Goal: Transaction & Acquisition: Purchase product/service

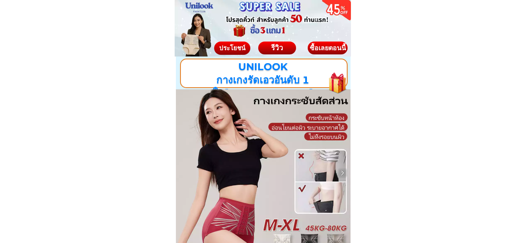
scroll to position [83, 0]
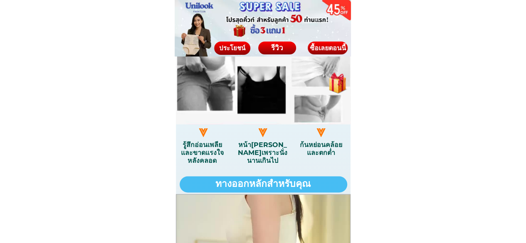
scroll to position [623, 0]
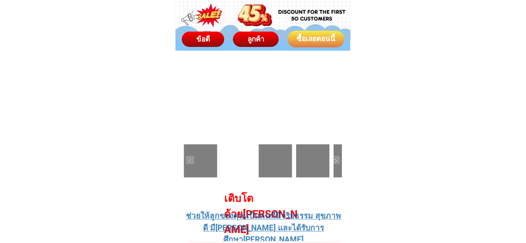
scroll to position [3199, 0]
